Goal: Information Seeking & Learning: Understand process/instructions

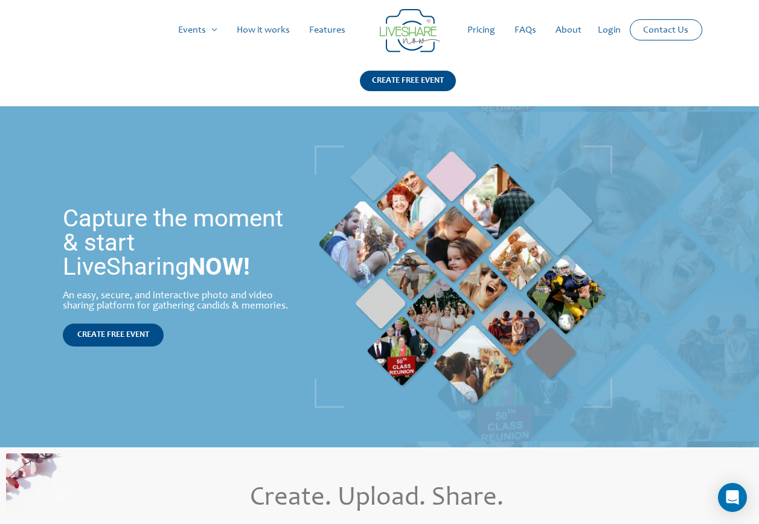
click at [247, 31] on link "How it works" at bounding box center [263, 30] width 72 height 39
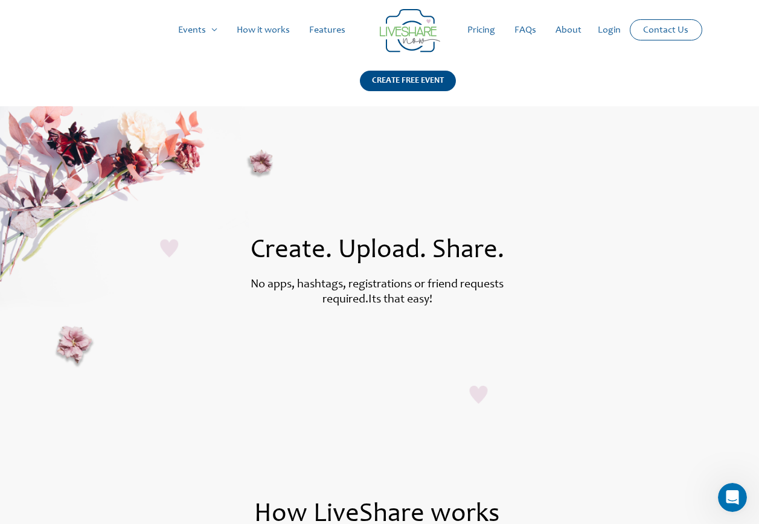
click at [486, 30] on link "Pricing" at bounding box center [480, 30] width 47 height 39
